Goal: Register for event/course

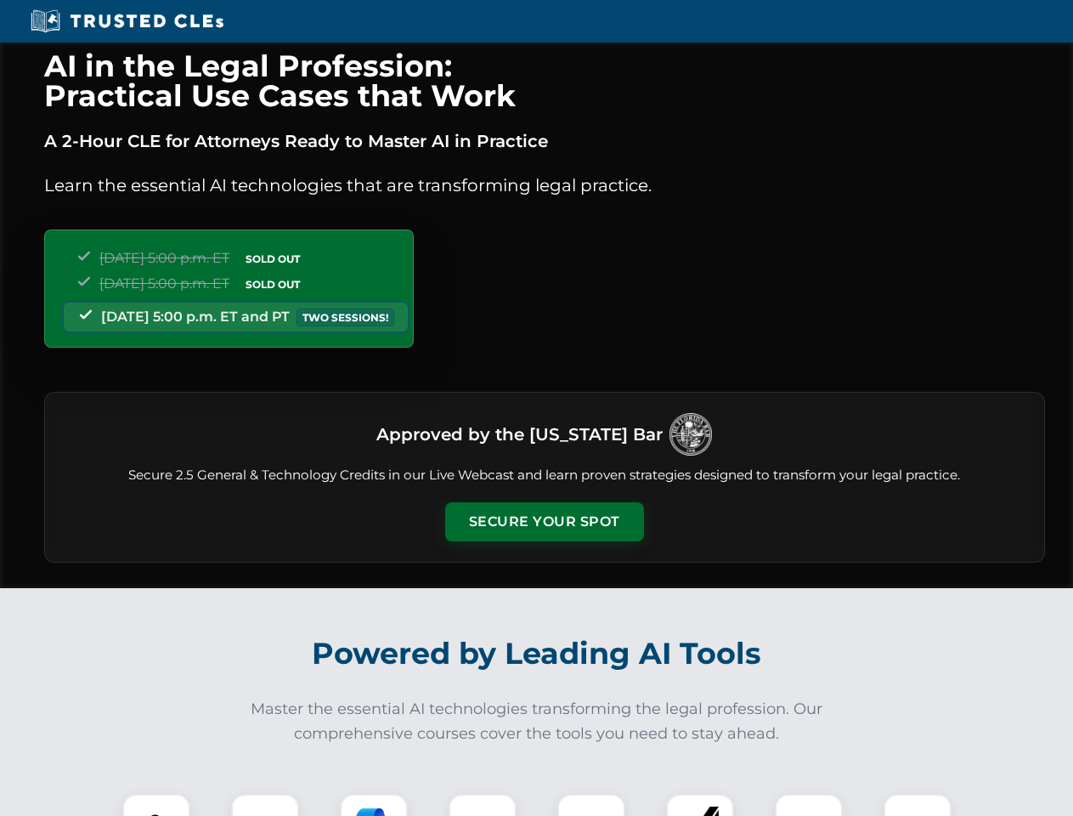
click at [544, 522] on button "Secure Your Spot" at bounding box center [544, 521] width 199 height 39
click at [156, 805] on img at bounding box center [156, 827] width 49 height 49
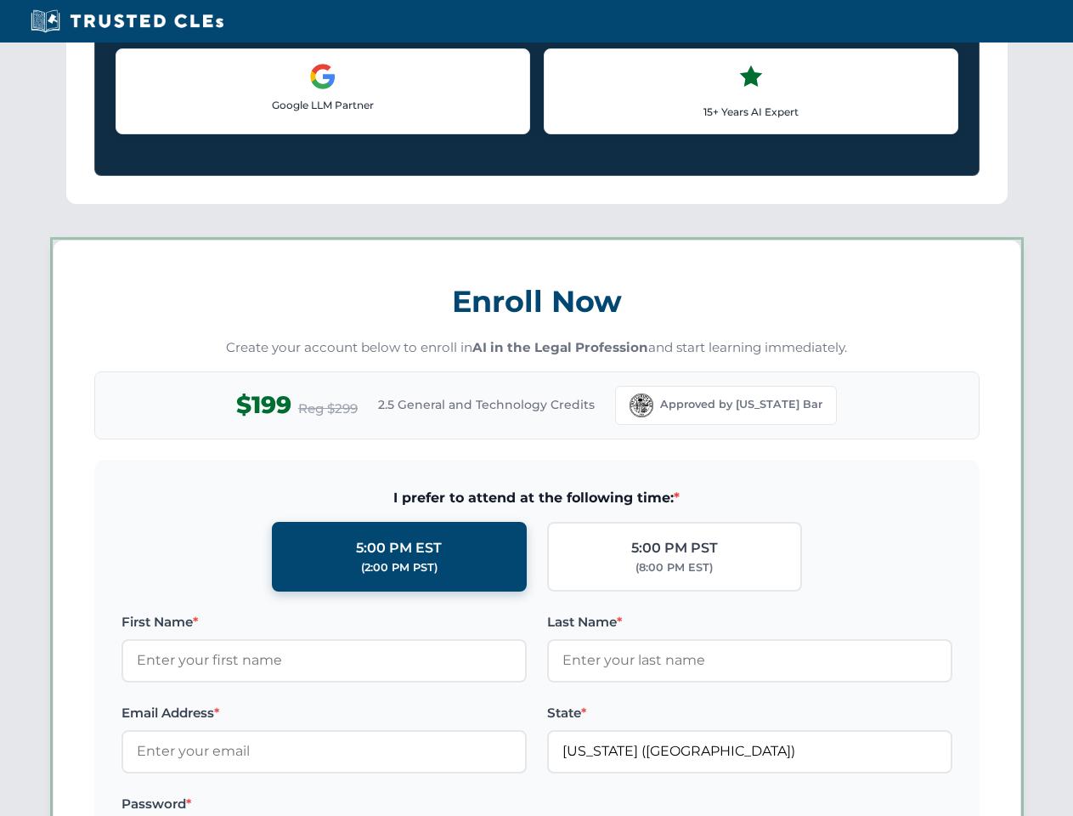
click at [374, 805] on label "Password *" at bounding box center [323, 804] width 405 height 20
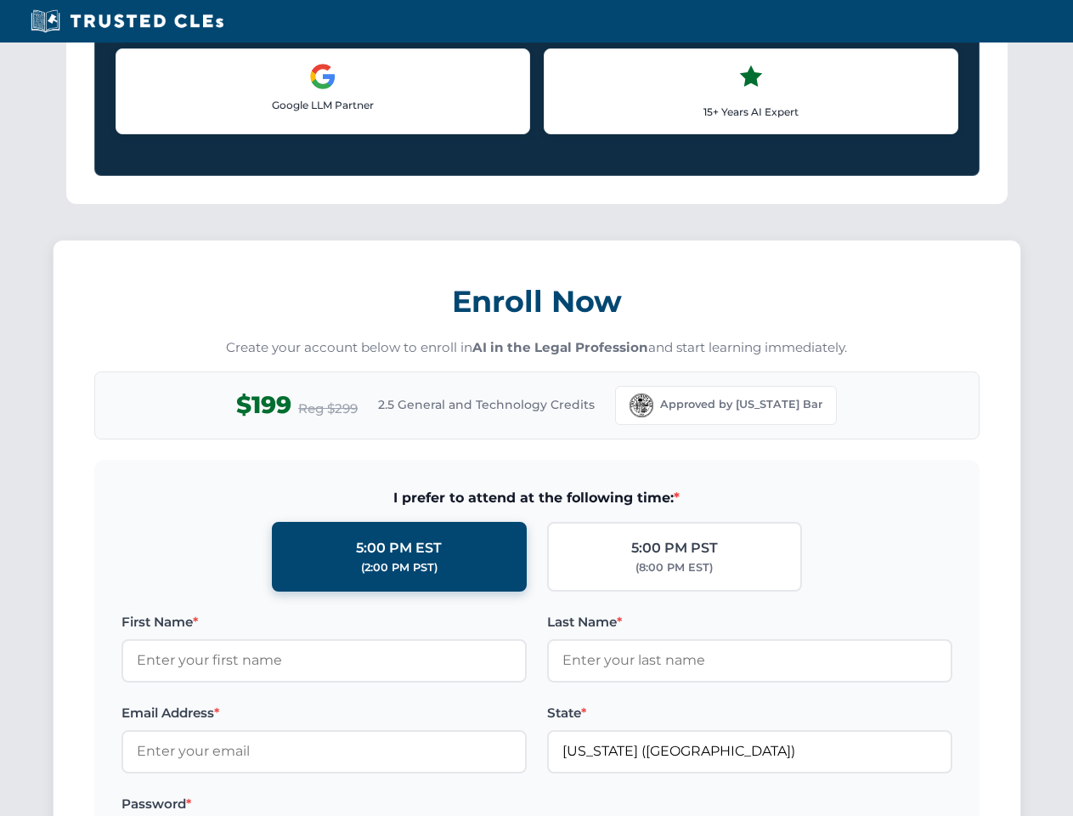
scroll to position [1668, 0]
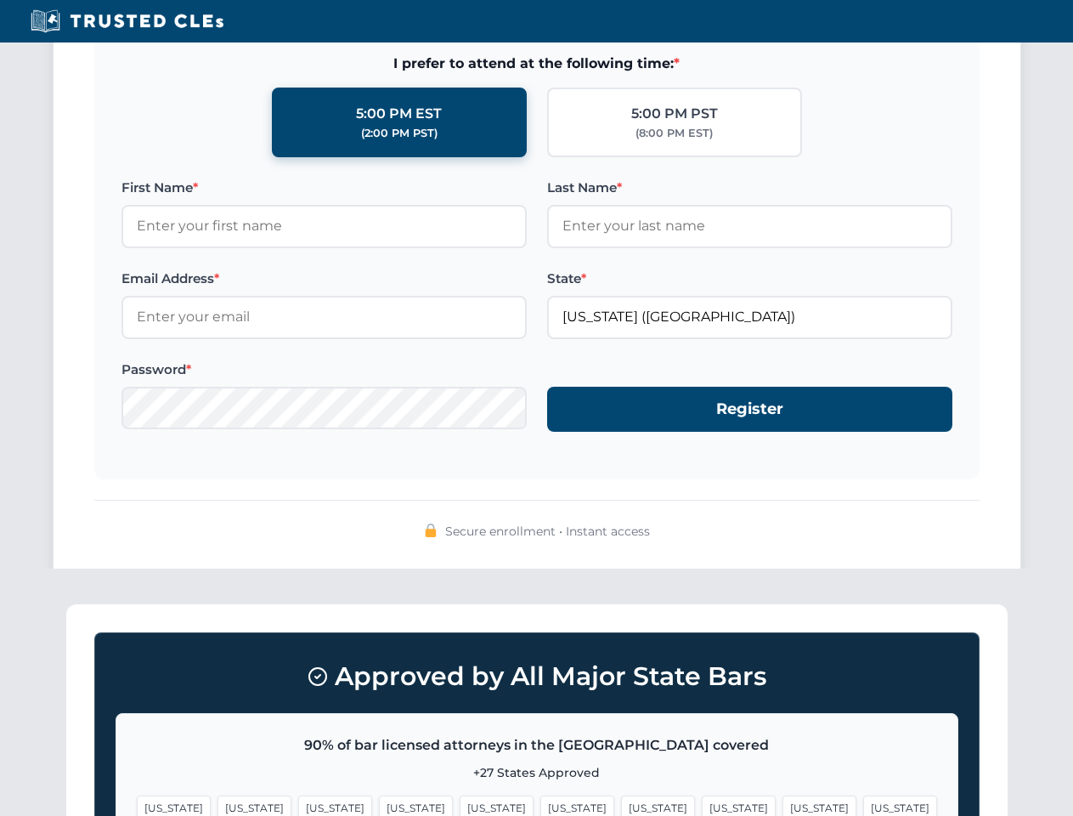
click at [782, 805] on span "[US_STATE]" at bounding box center [819, 807] width 74 height 25
